Goal: Information Seeking & Learning: Learn about a topic

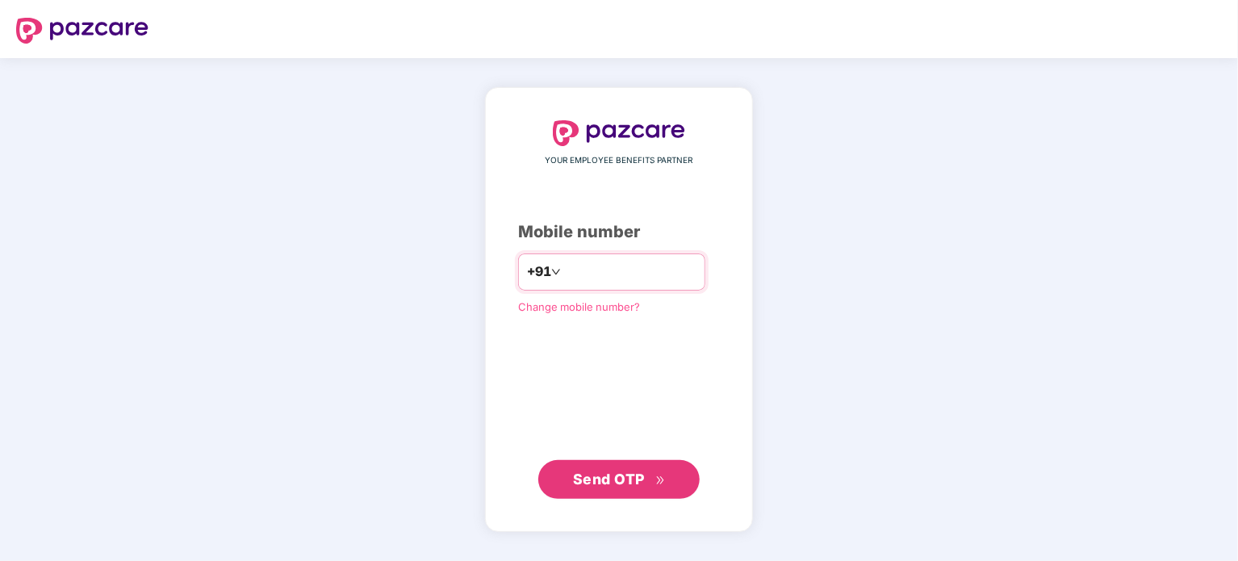
click at [574, 269] on input "number" at bounding box center [630, 272] width 132 height 26
type input "**********"
click at [643, 488] on span "Send OTP" at bounding box center [619, 479] width 93 height 23
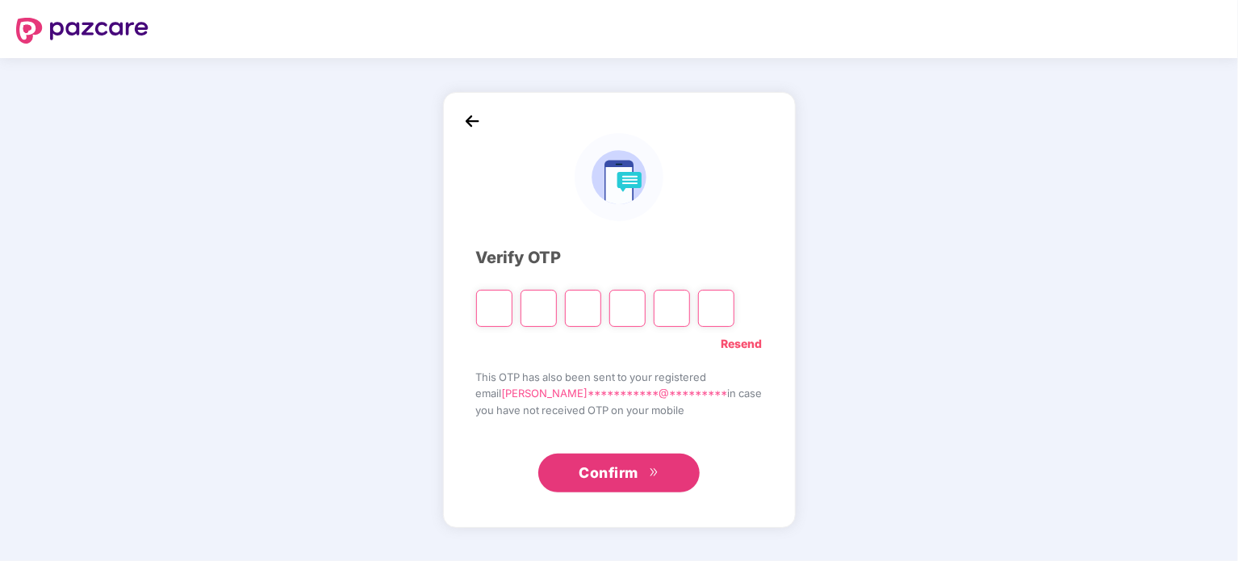
type input "*"
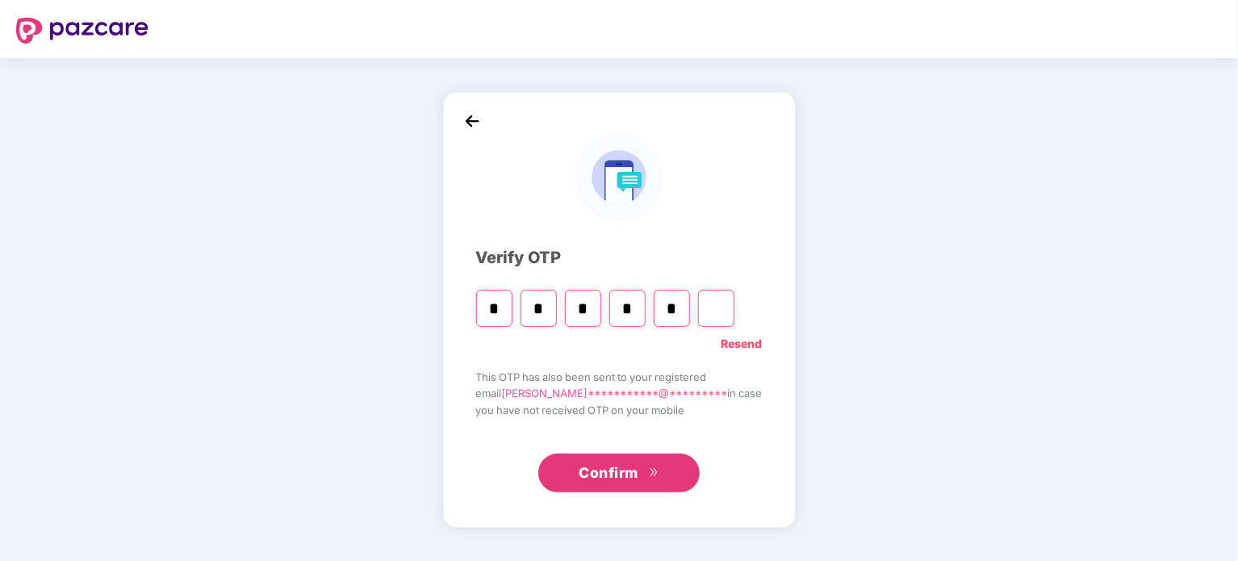
type input "*"
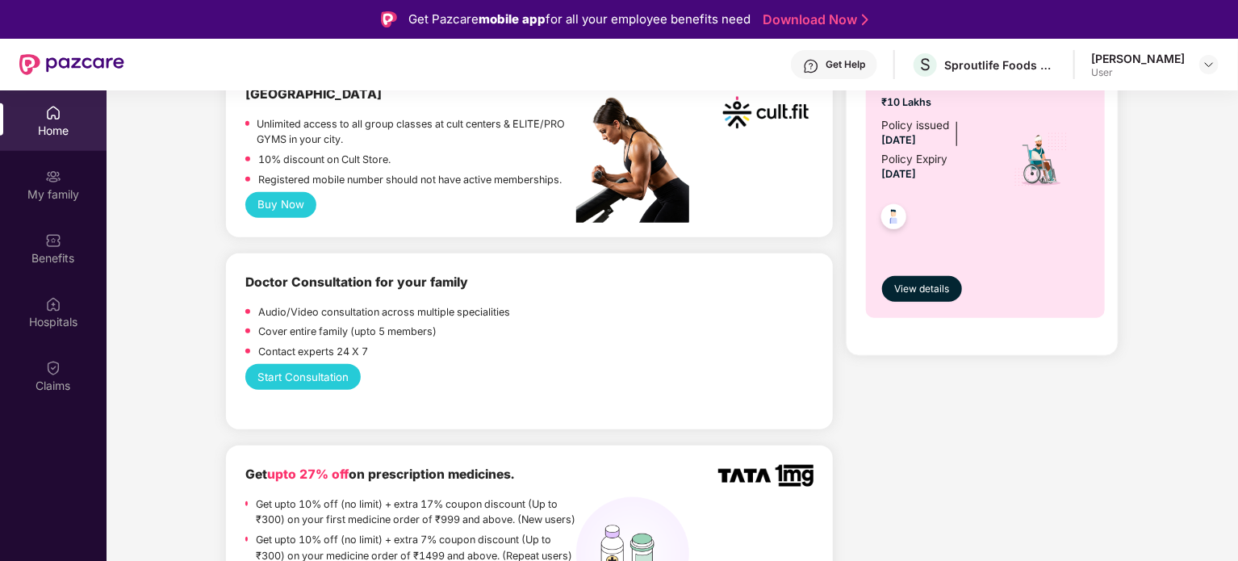
scroll to position [726, 0]
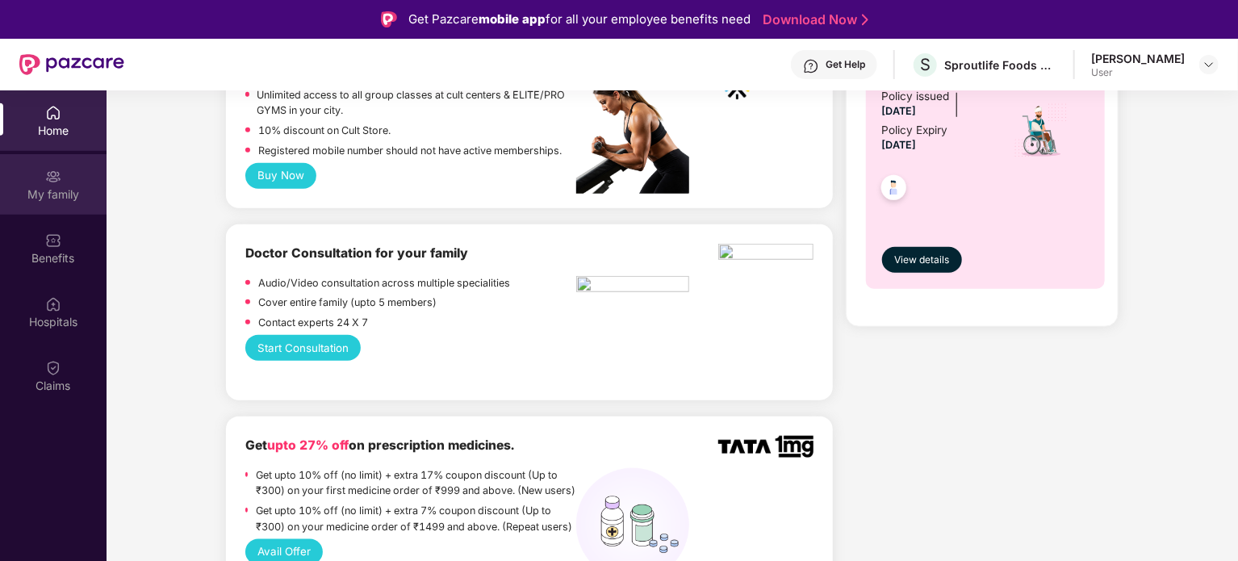
click at [71, 190] on div "My family" at bounding box center [53, 194] width 107 height 16
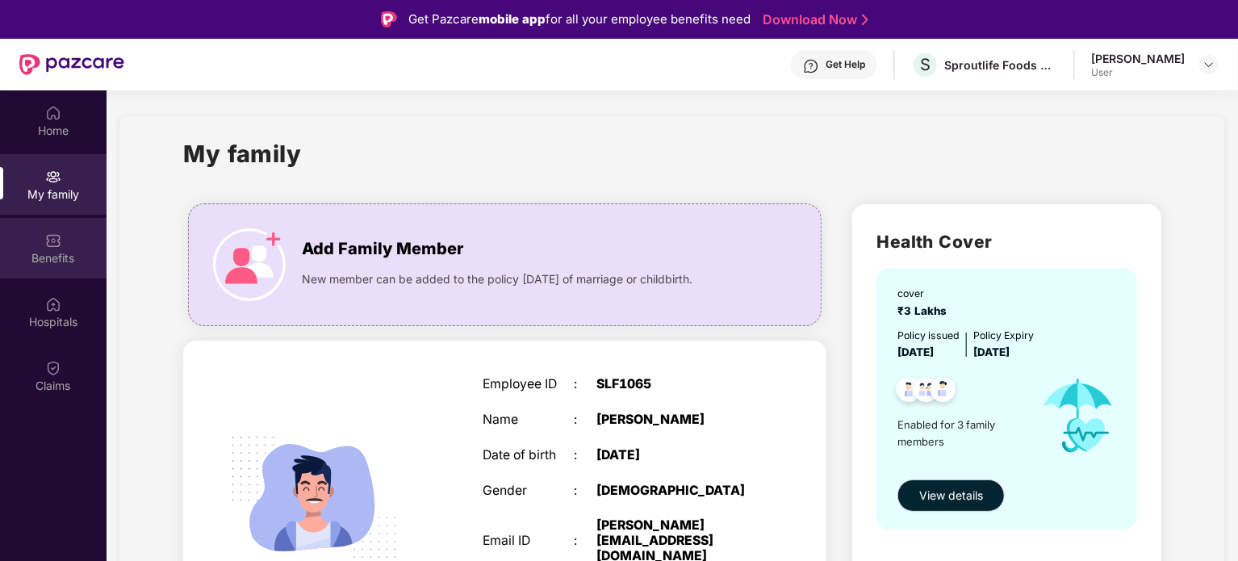
click at [58, 254] on div "Benefits" at bounding box center [53, 258] width 107 height 16
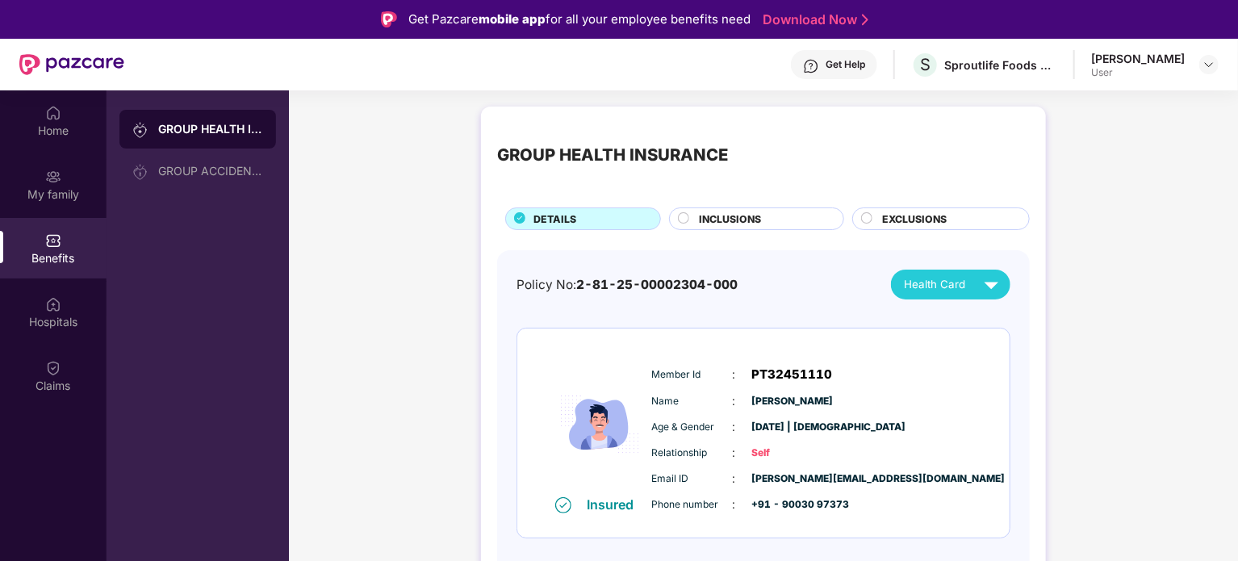
click at [730, 225] on span "INCLUSIONS" at bounding box center [730, 218] width 62 height 15
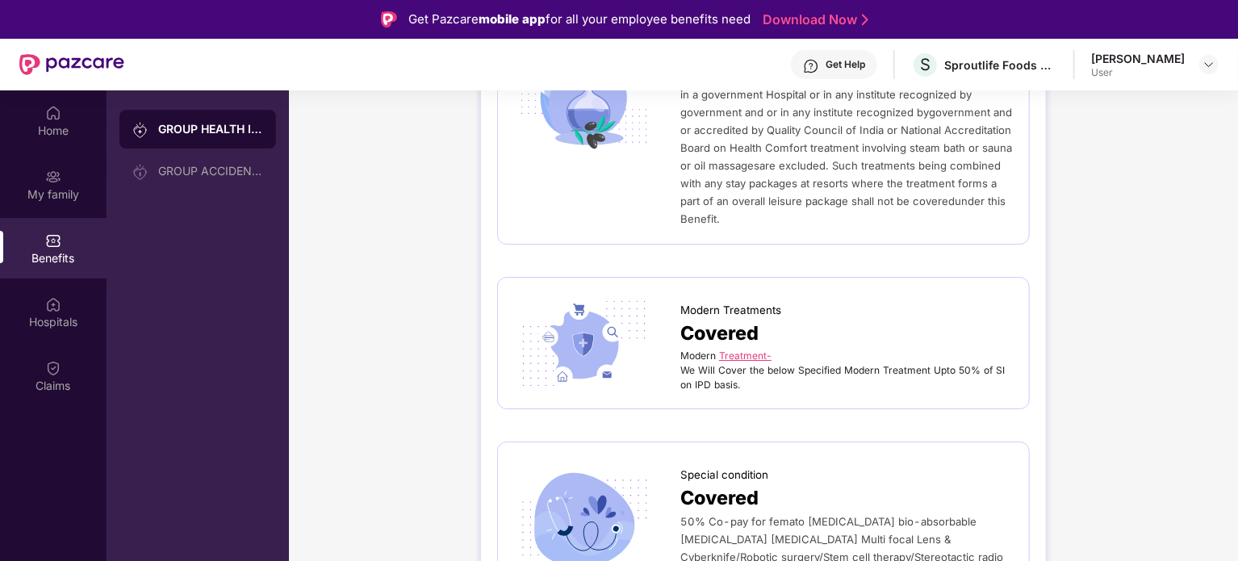
scroll to position [2743, 0]
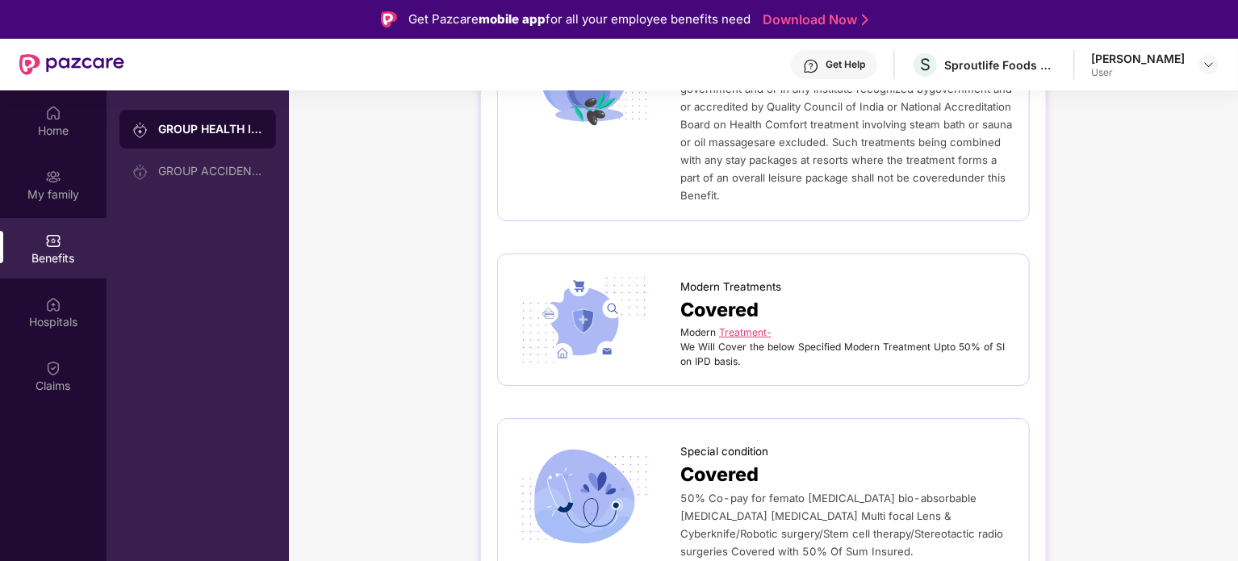
click at [738, 326] on link "Treatment-" at bounding box center [745, 332] width 52 height 12
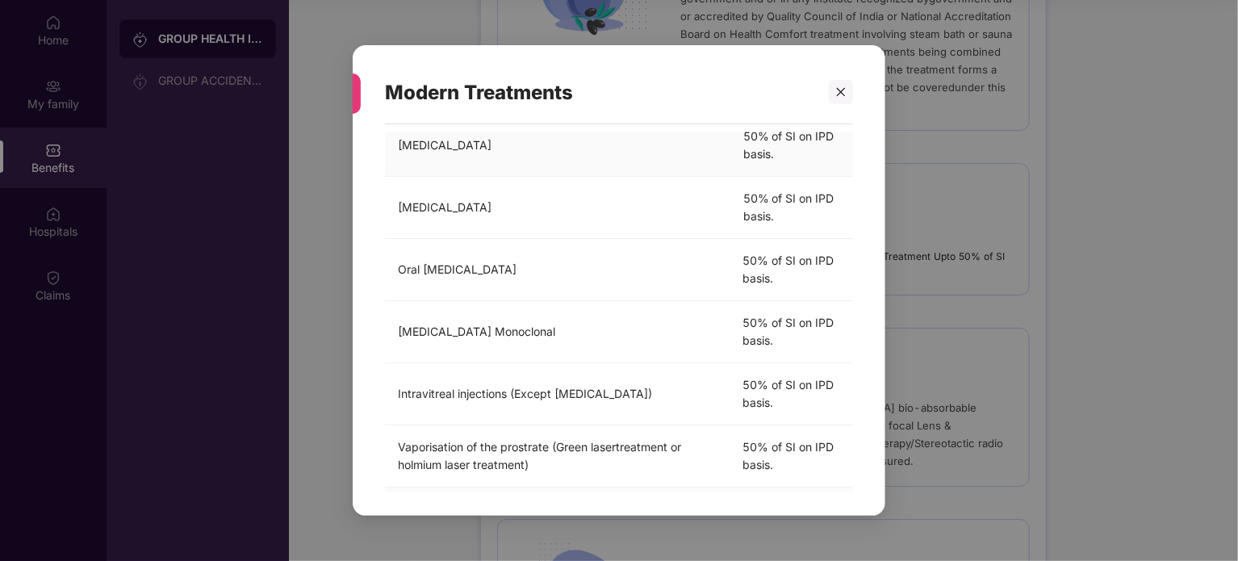
scroll to position [0, 0]
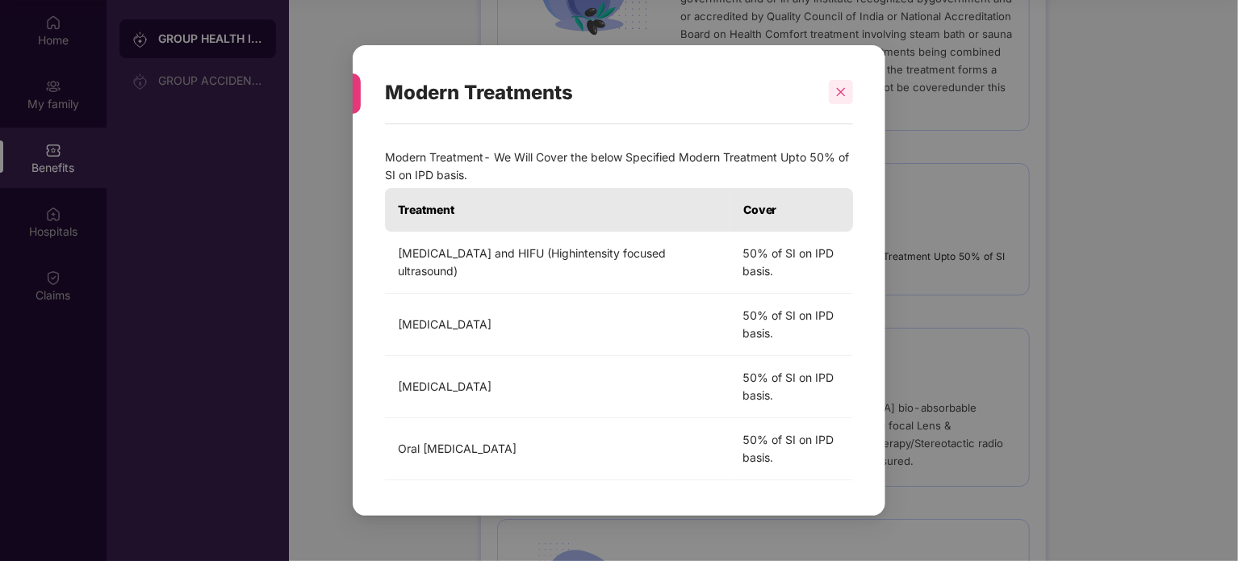
click at [846, 90] on icon "close" at bounding box center [840, 91] width 11 height 11
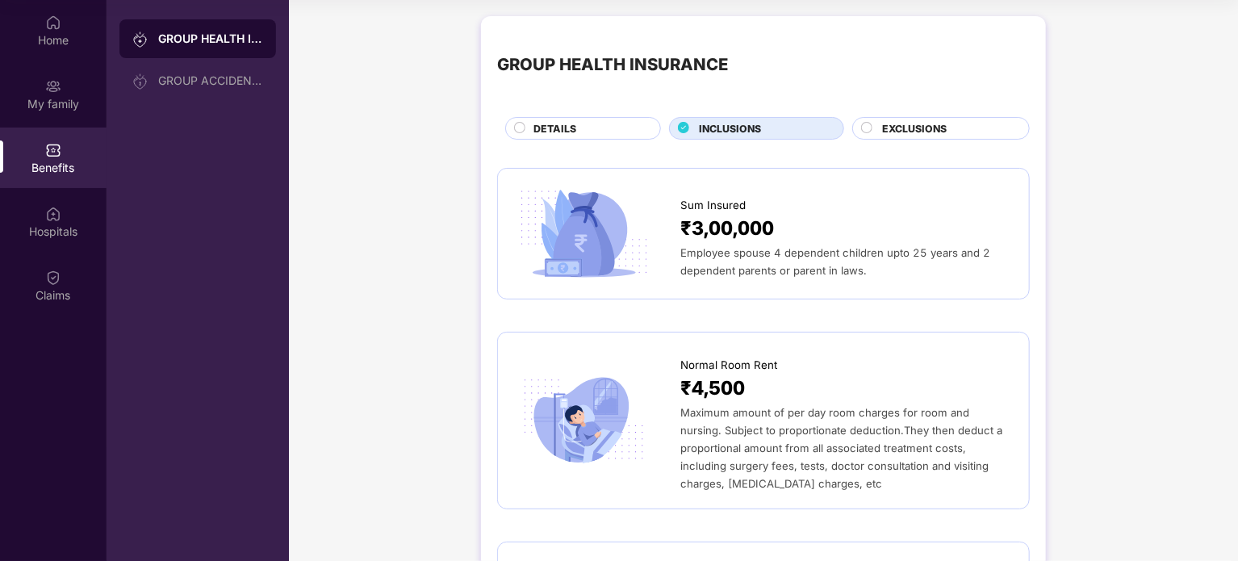
click at [901, 123] on span "EXCLUSIONS" at bounding box center [914, 128] width 65 height 15
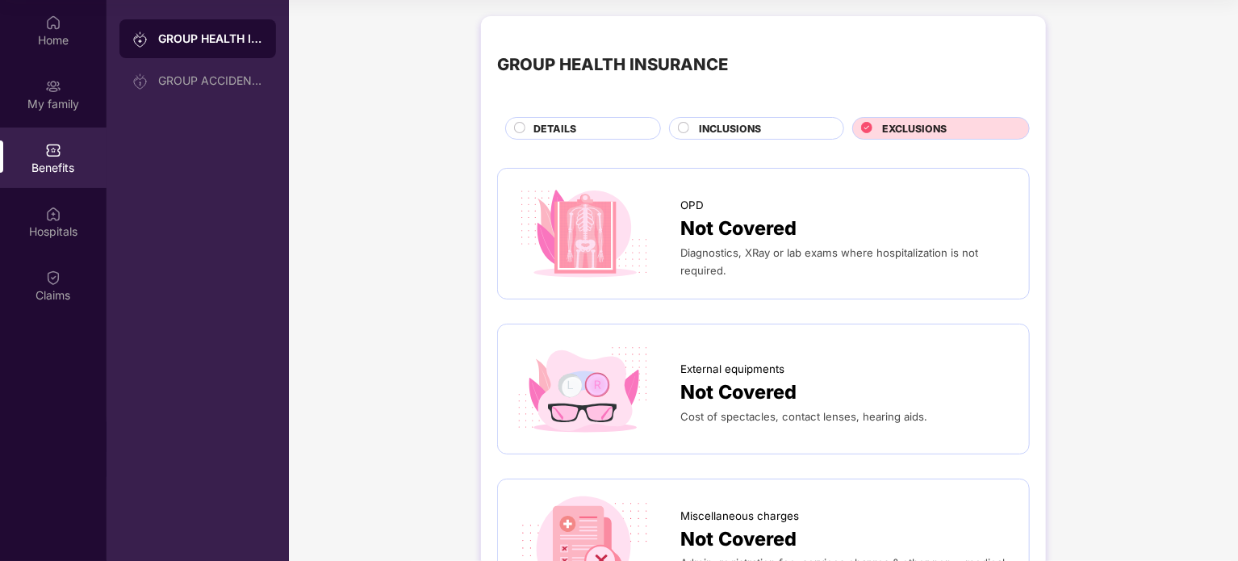
click at [694, 125] on div "INCLUSIONS" at bounding box center [763, 130] width 144 height 18
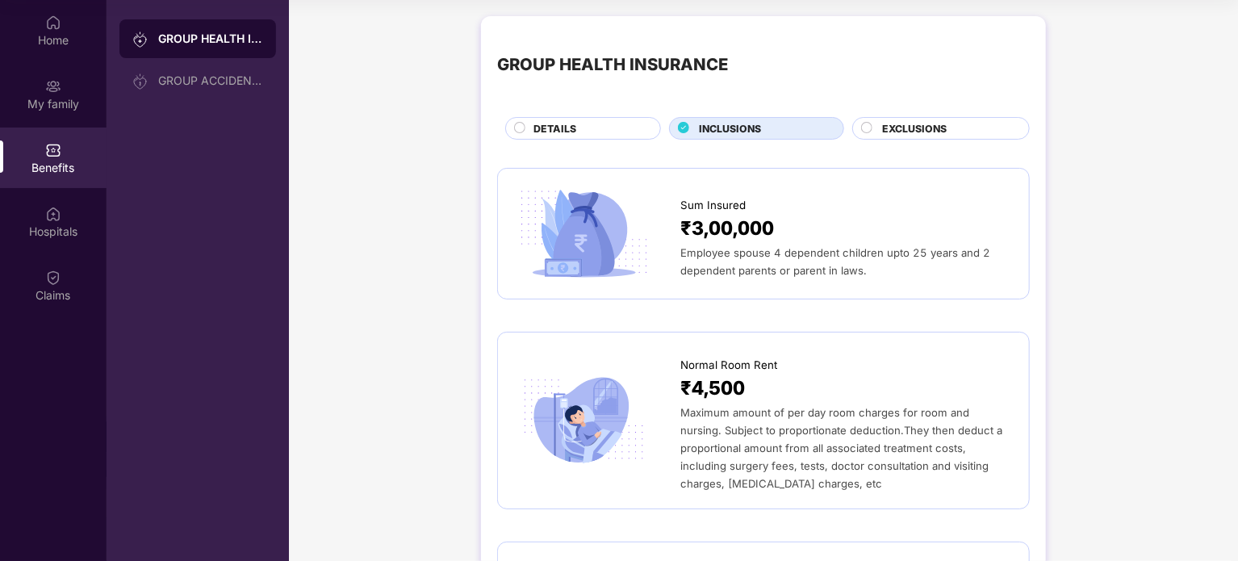
click at [589, 128] on div "DETAILS" at bounding box center [588, 130] width 127 height 18
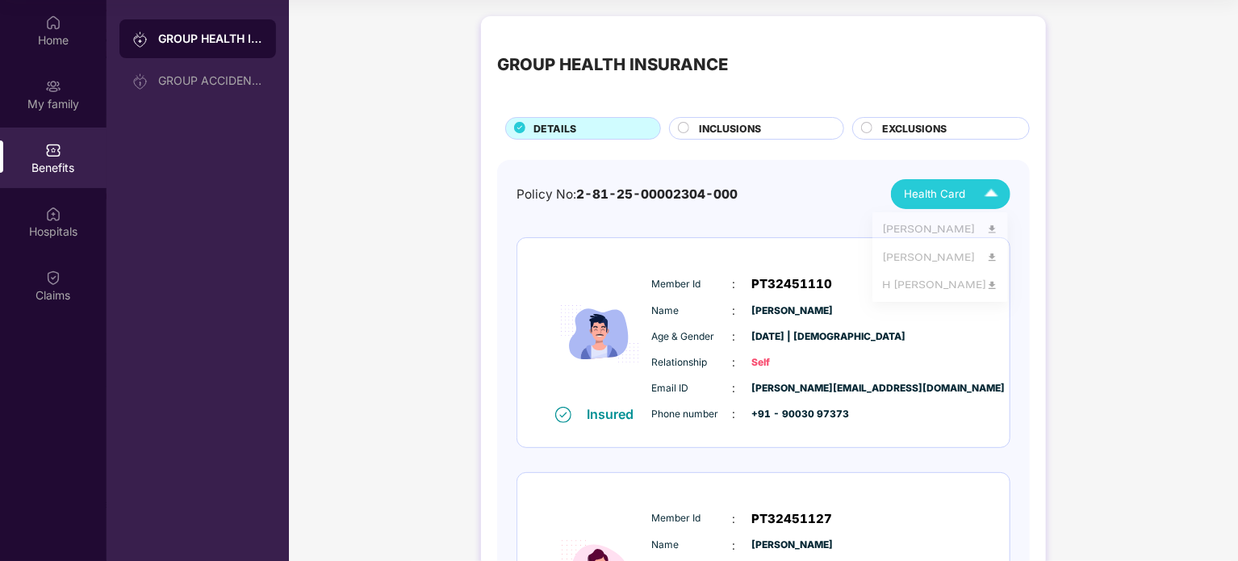
click at [992, 193] on img at bounding box center [991, 194] width 28 height 28
click at [998, 230] on img at bounding box center [992, 232] width 12 height 12
click at [998, 265] on img at bounding box center [992, 264] width 12 height 12
click at [988, 196] on img at bounding box center [991, 194] width 28 height 28
click at [998, 295] on img at bounding box center [992, 296] width 12 height 12
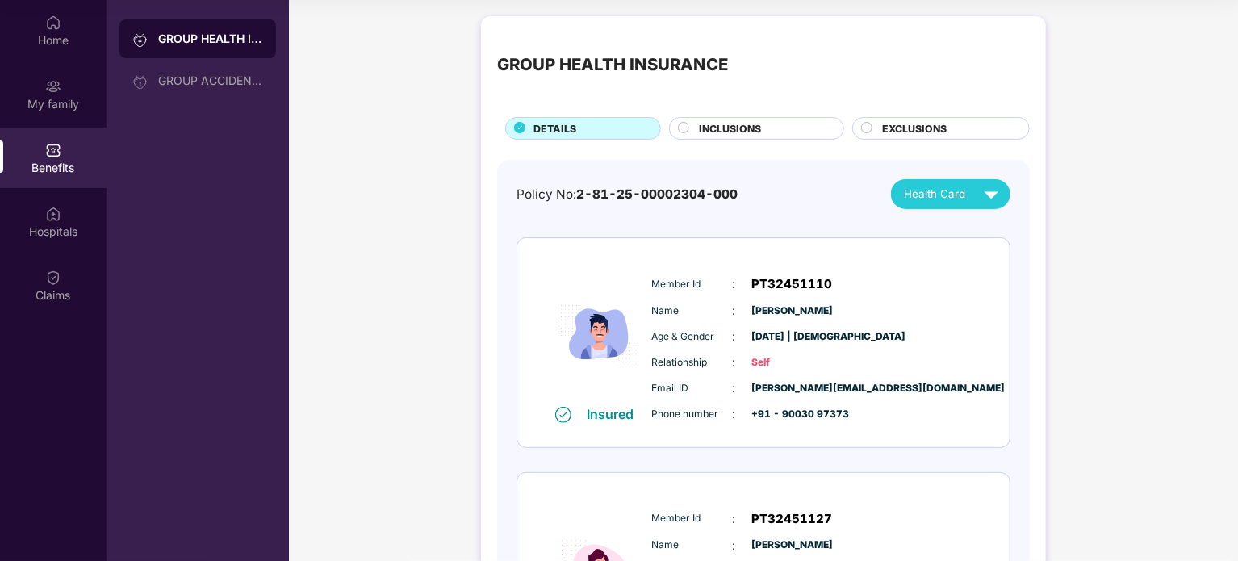
click at [725, 123] on span "INCLUSIONS" at bounding box center [730, 128] width 62 height 15
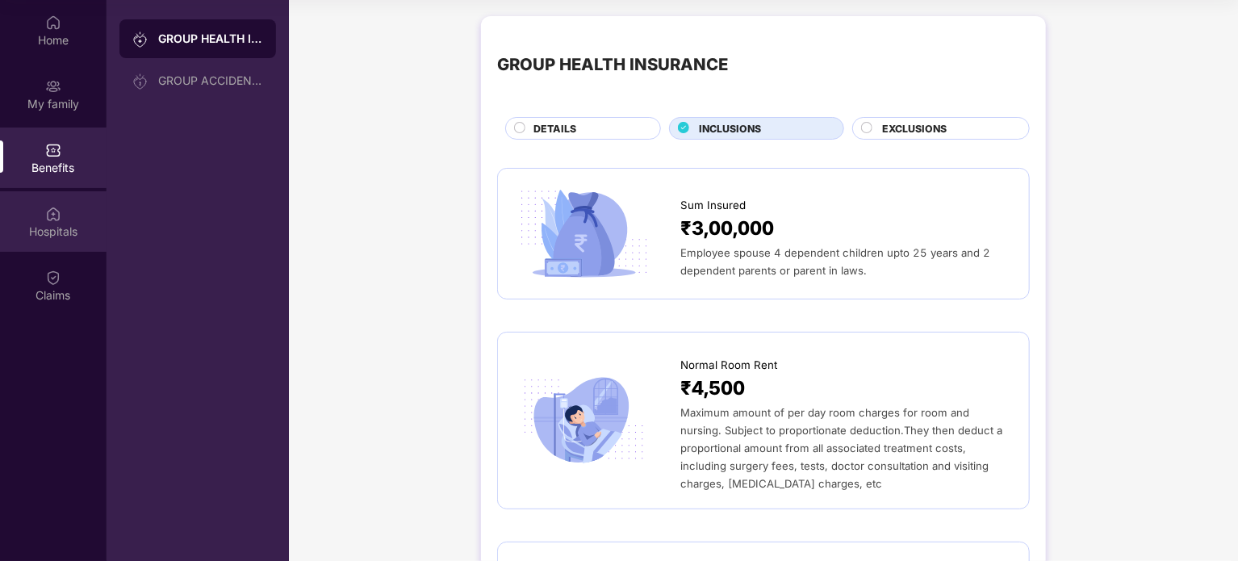
click at [52, 208] on img at bounding box center [53, 214] width 16 height 16
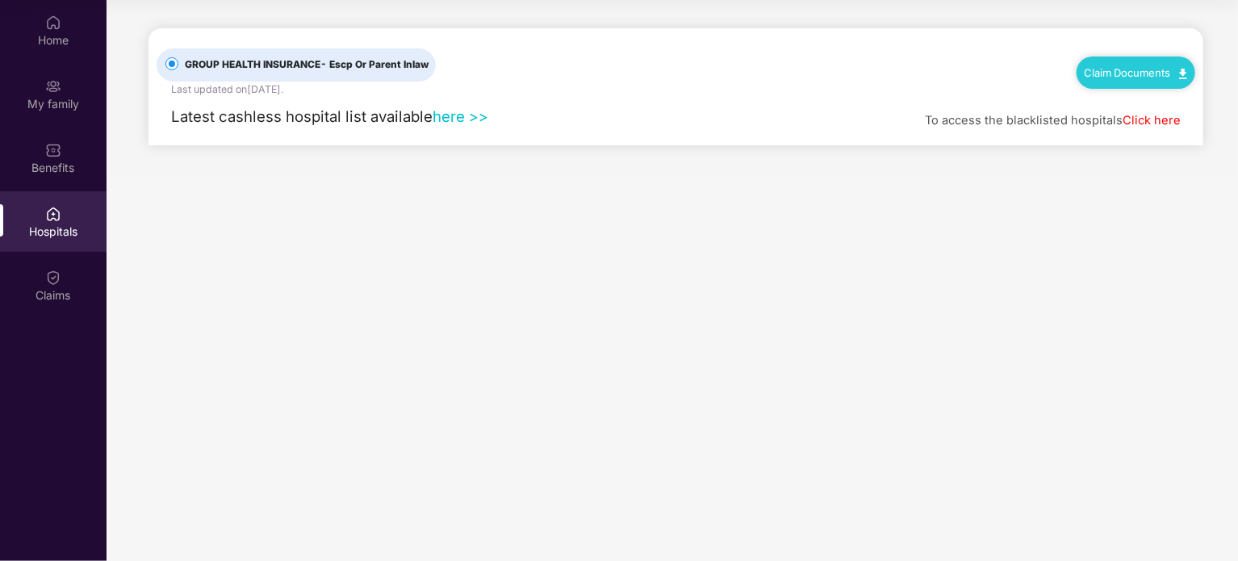
click at [455, 118] on link "here >>" at bounding box center [460, 116] width 56 height 18
click at [66, 107] on div "My family" at bounding box center [53, 104] width 107 height 16
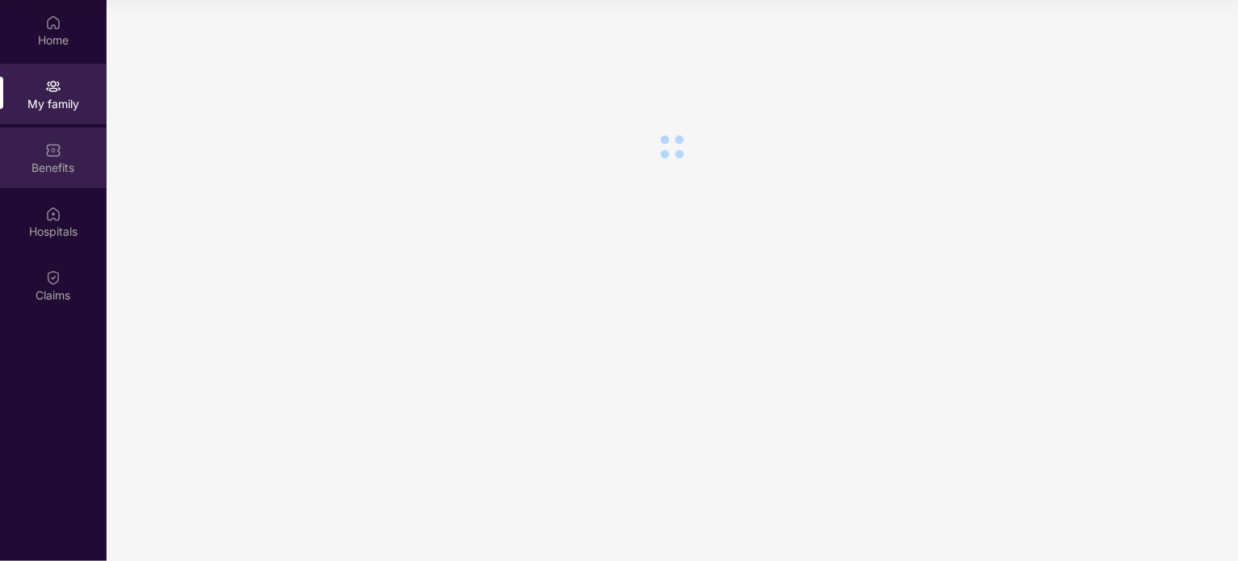
click at [61, 160] on div "Benefits" at bounding box center [53, 168] width 107 height 16
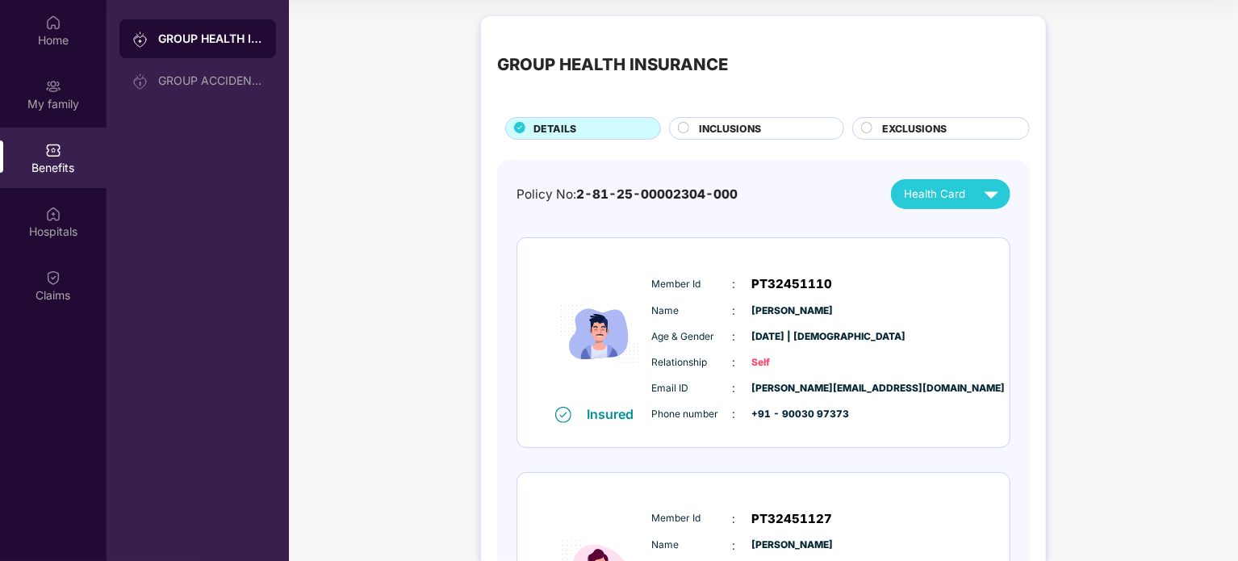
click at [726, 132] on span "INCLUSIONS" at bounding box center [730, 128] width 62 height 15
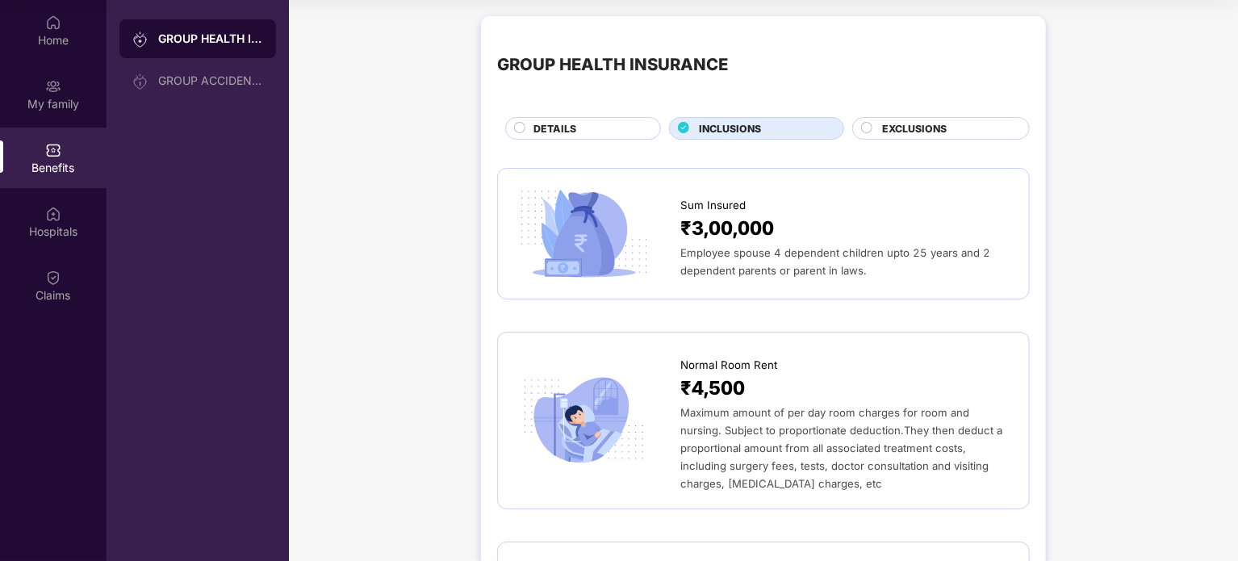
click at [915, 131] on span "EXCLUSIONS" at bounding box center [914, 128] width 65 height 15
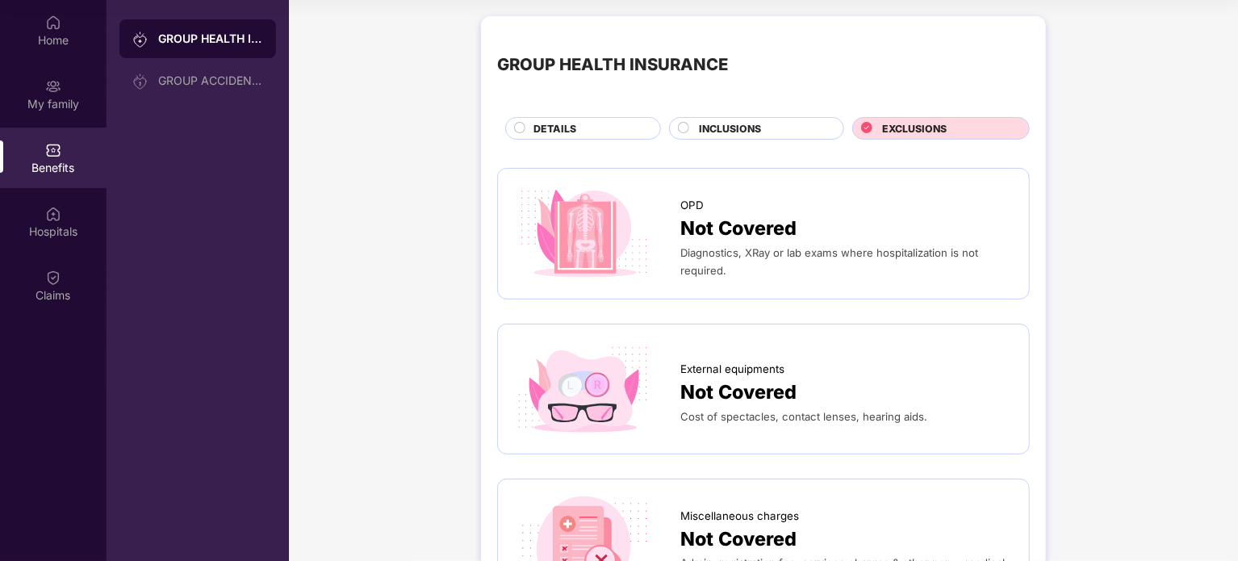
click at [580, 122] on div "DETAILS" at bounding box center [588, 130] width 127 height 18
